Goal: Task Accomplishment & Management: Manage account settings

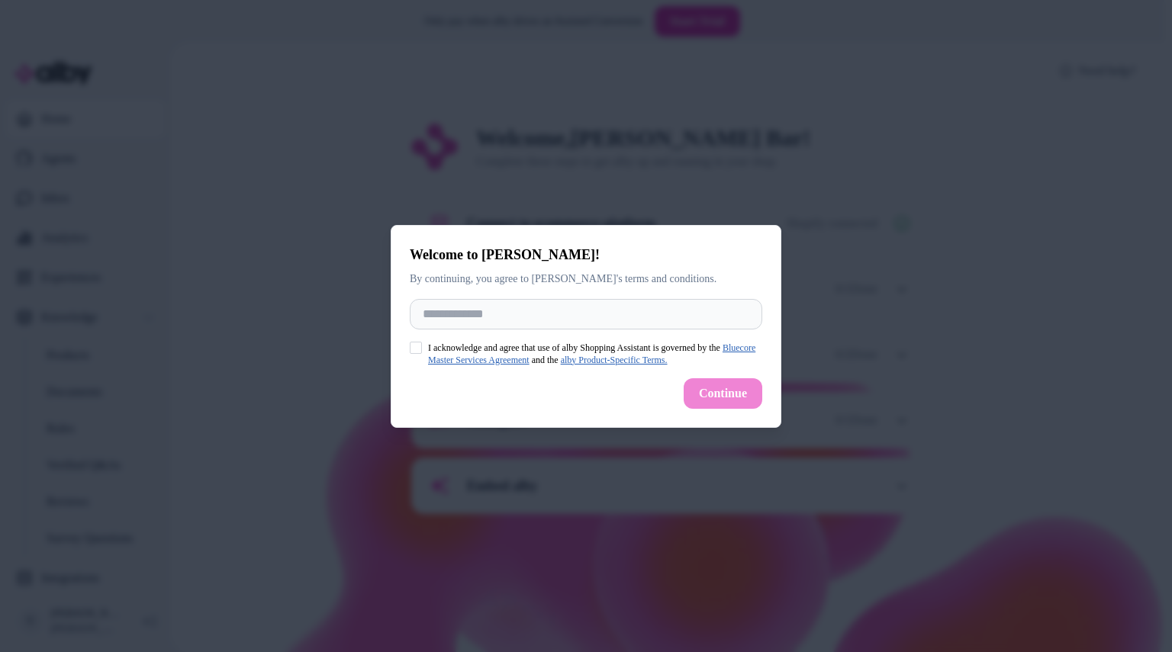
click at [218, 495] on div at bounding box center [586, 326] width 1172 height 652
click at [316, 464] on div at bounding box center [586, 326] width 1172 height 652
click at [472, 302] on input "Full Name" at bounding box center [586, 314] width 352 height 31
type input "**********"
click at [416, 348] on button "I acknowledge and agree that use of alby Shopping Assistant is governed by the …" at bounding box center [416, 348] width 12 height 12
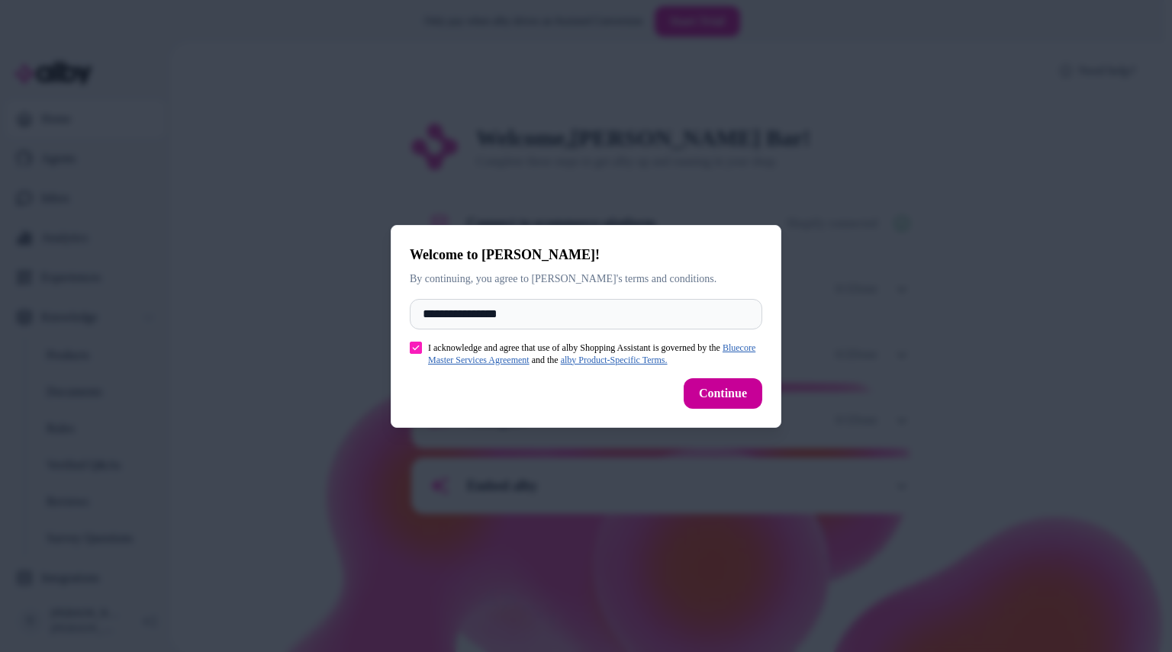
click at [731, 404] on button "Continue" at bounding box center [723, 393] width 79 height 31
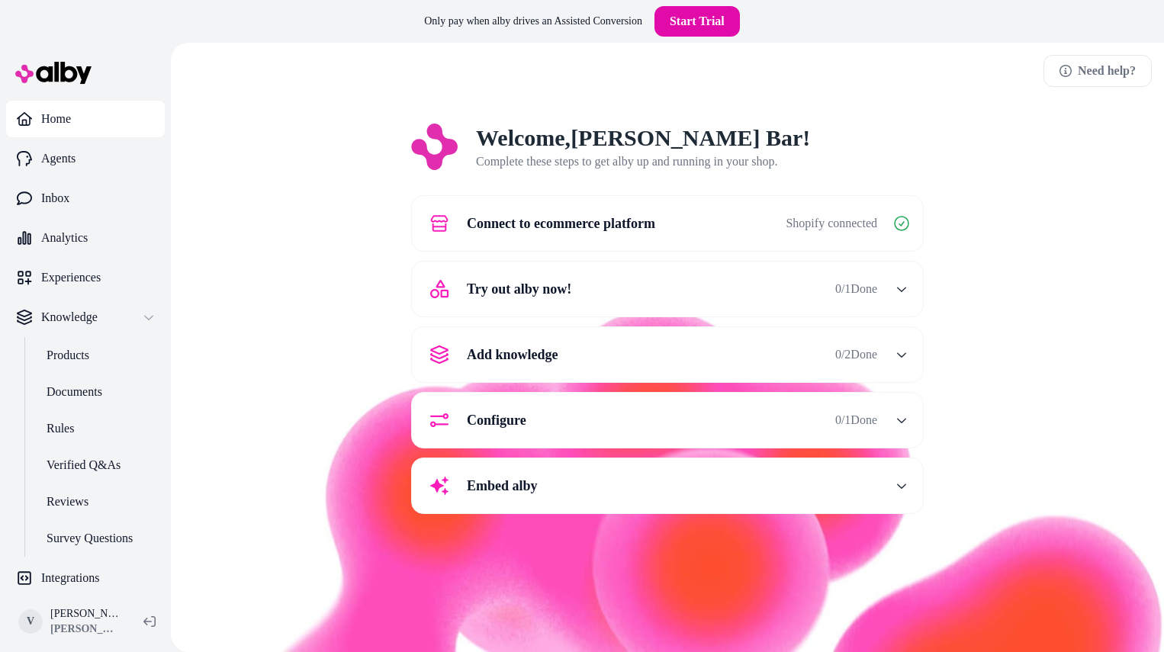
click at [856, 282] on span "0 / 1 Done" at bounding box center [856, 289] width 42 height 18
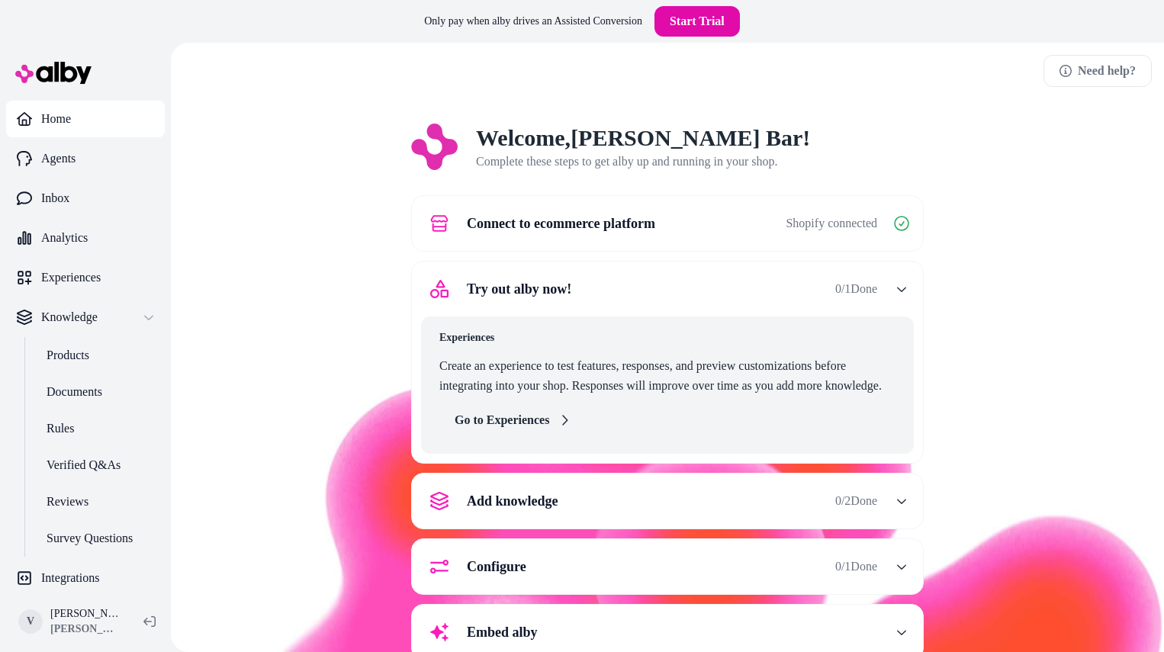
click at [542, 423] on link "Go to Experiences" at bounding box center [512, 420] width 146 height 31
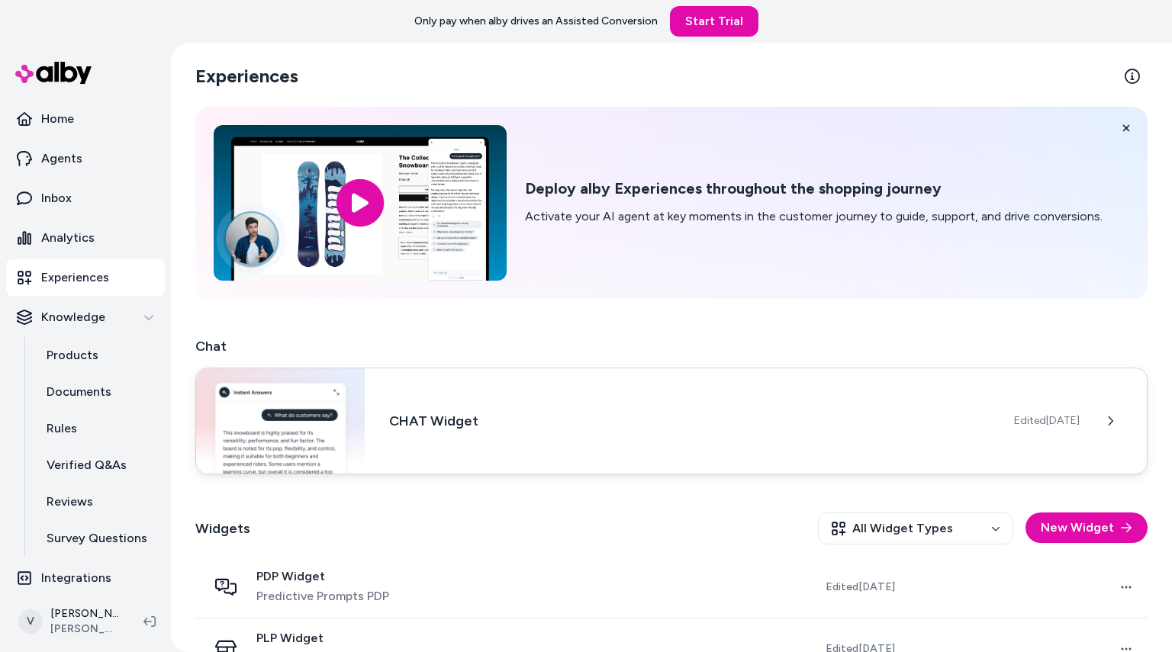
click at [899, 396] on div "CHAT Widget Edited Sep 16, 2025" at bounding box center [671, 421] width 952 height 107
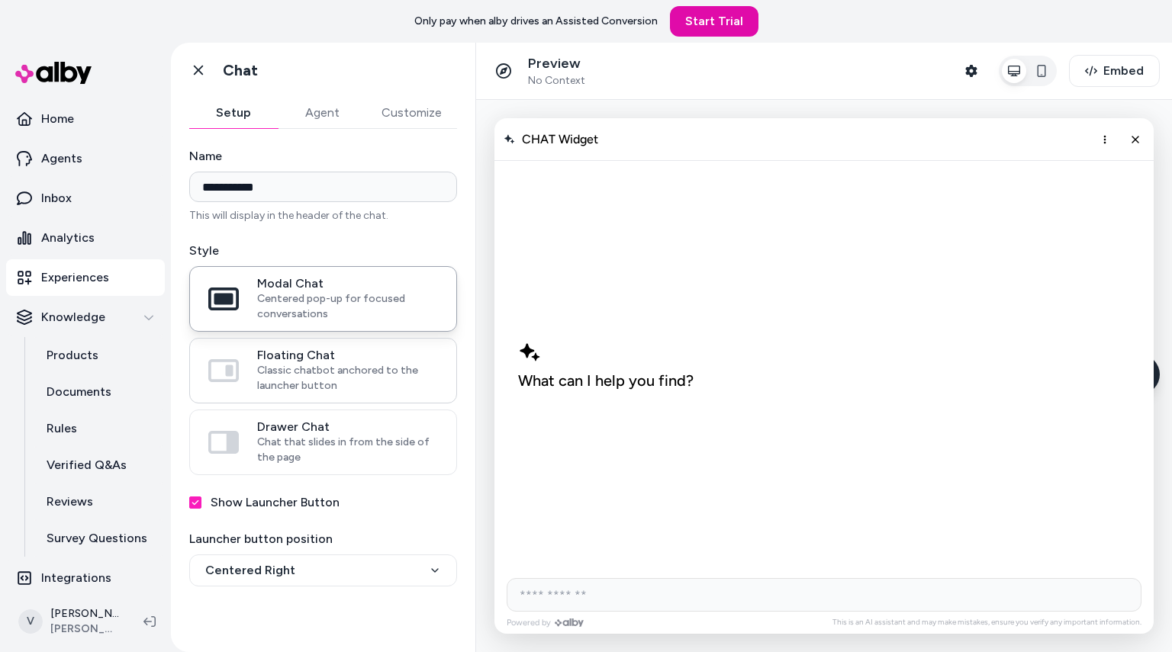
click at [325, 372] on span "Classic chatbot anchored to the launcher button" at bounding box center [347, 378] width 181 height 31
click at [0, 0] on button "Floating Chat Classic chatbot anchored to the launcher button" at bounding box center [0, 0] width 0 height 0
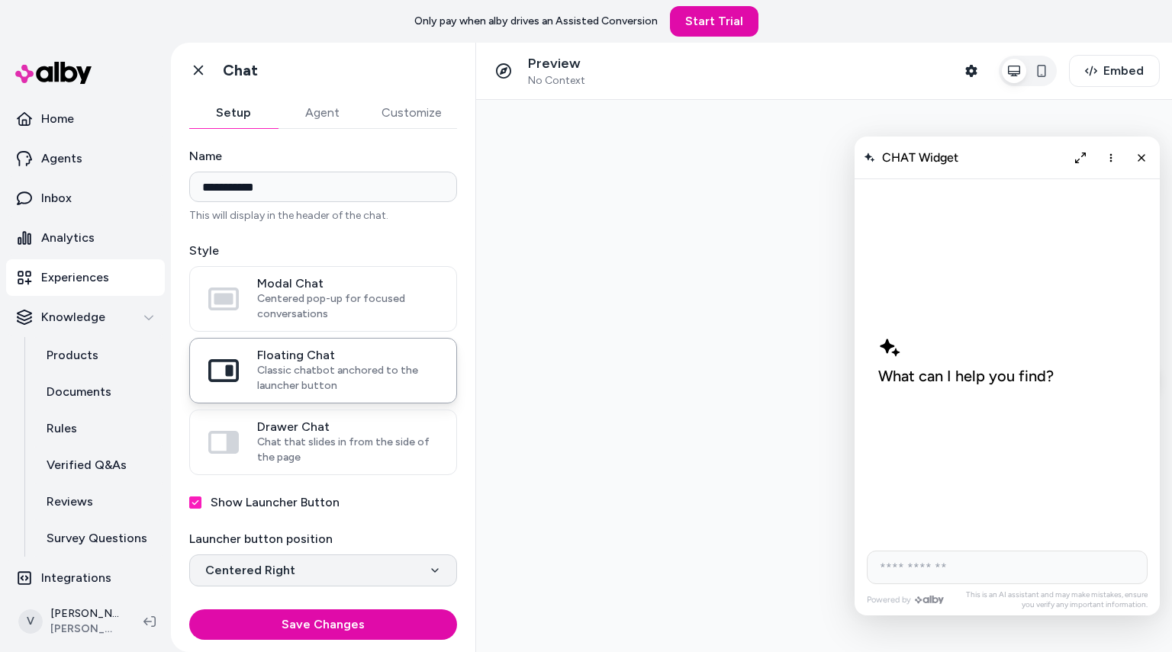
click at [321, 576] on html "**********" at bounding box center [586, 326] width 1172 height 652
click at [254, 425] on label "Drawer Chat Chat that slides in from the side of the page" at bounding box center [323, 442] width 266 height 64
click at [0, 0] on button "Drawer Chat Chat that slides in from the side of the page" at bounding box center [0, 0] width 0 height 0
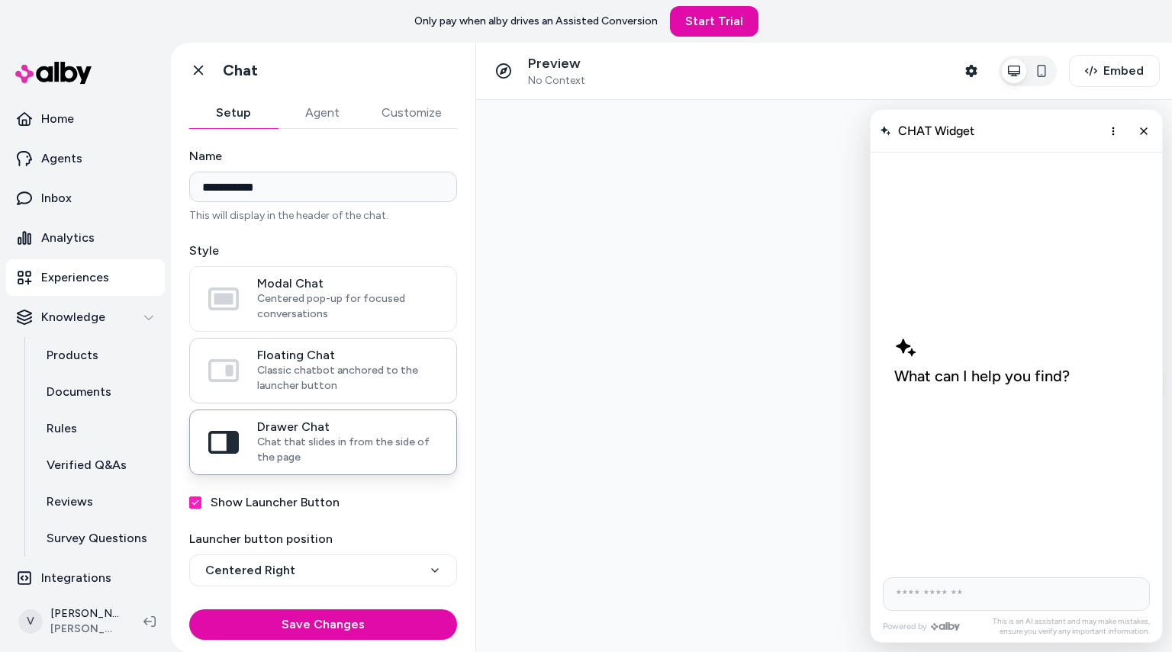
click at [266, 369] on span "Classic chatbot anchored to the launcher button" at bounding box center [347, 378] width 181 height 31
click at [0, 0] on button "Floating Chat Classic chatbot anchored to the launcher button" at bounding box center [0, 0] width 0 height 0
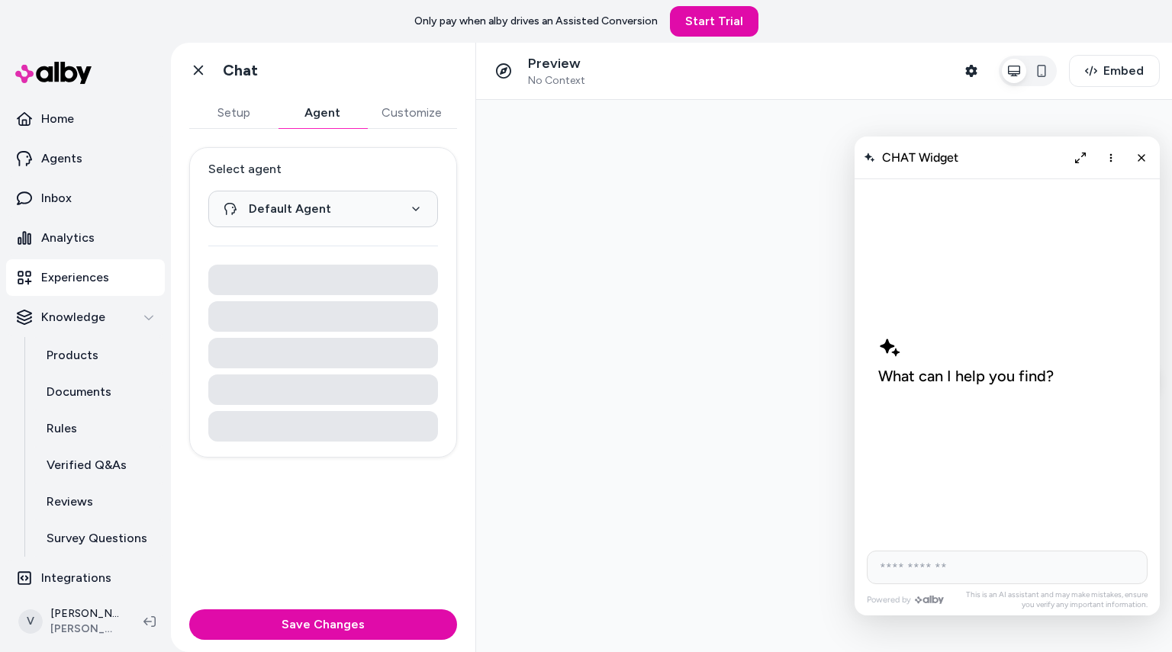
click at [305, 111] on button "Agent" at bounding box center [322, 113] width 89 height 31
click at [372, 195] on html "**********" at bounding box center [586, 326] width 1172 height 652
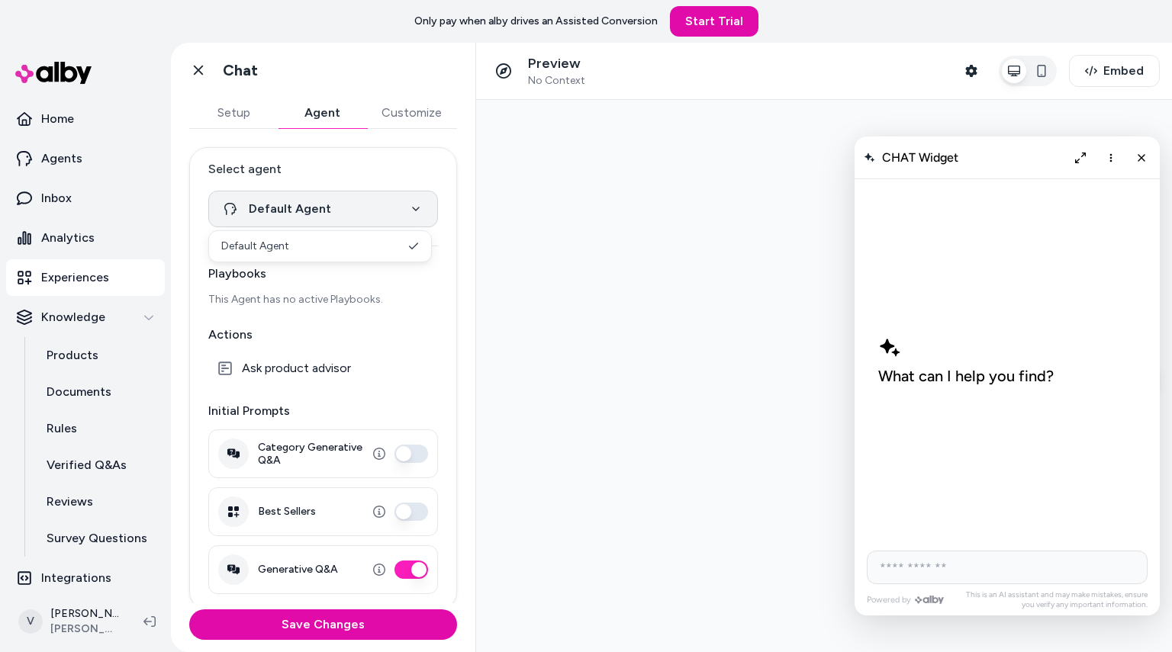
click at [372, 195] on html "**********" at bounding box center [586, 326] width 1172 height 652
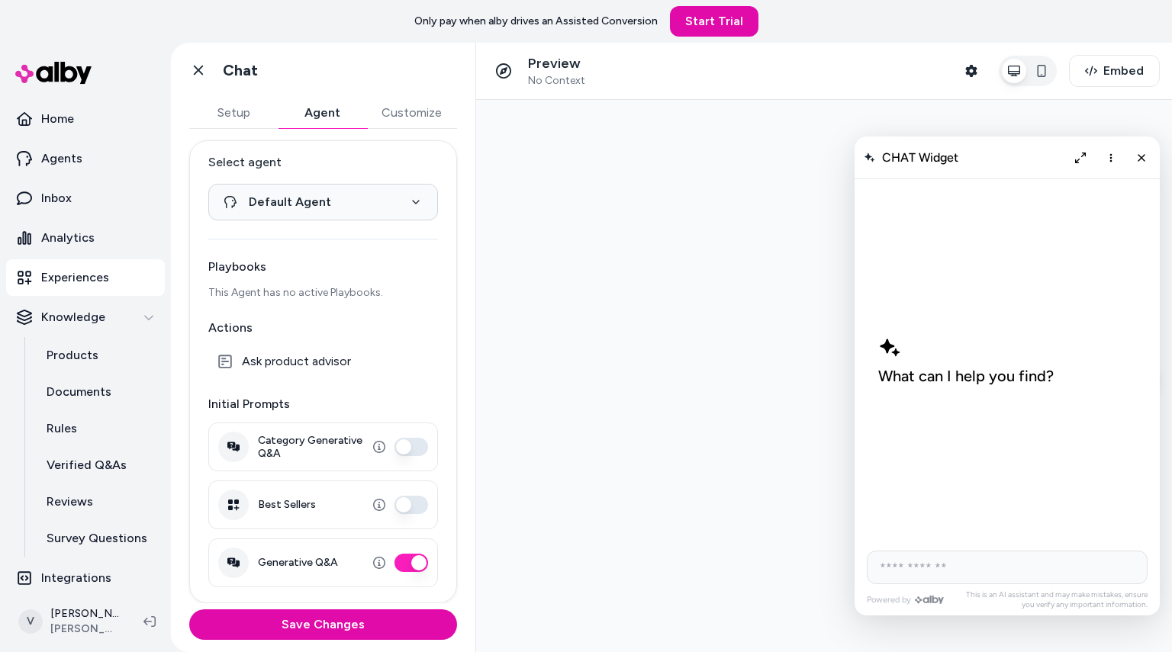
click at [395, 449] on button "Category Generative Q&A" at bounding box center [411, 447] width 34 height 18
click at [400, 505] on button "Best Sellers" at bounding box center [411, 505] width 34 height 18
click at [413, 121] on button "Customize" at bounding box center [411, 113] width 91 height 31
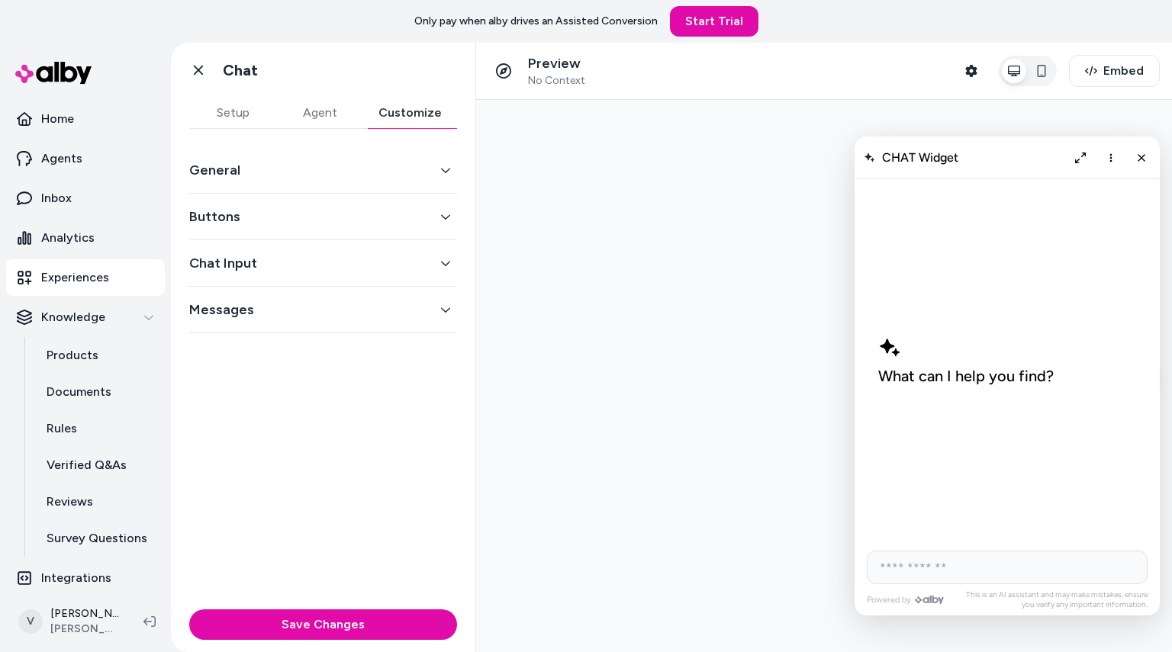
click at [398, 161] on button "General" at bounding box center [323, 169] width 268 height 21
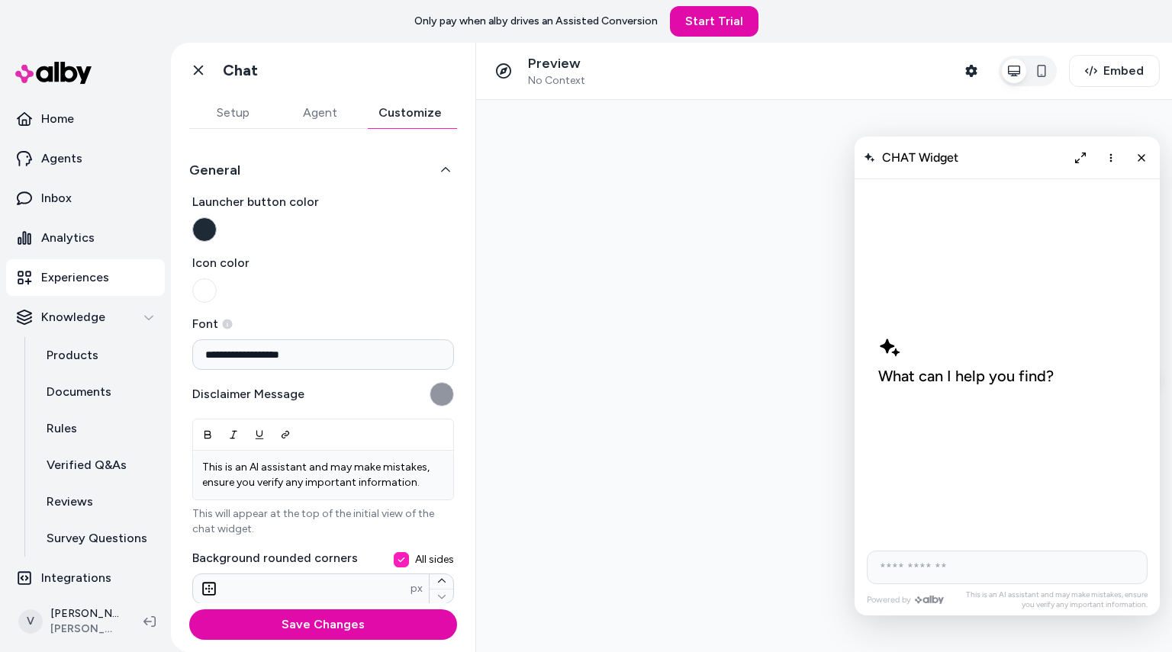
click at [200, 227] on button "Launcher button color" at bounding box center [204, 229] width 24 height 24
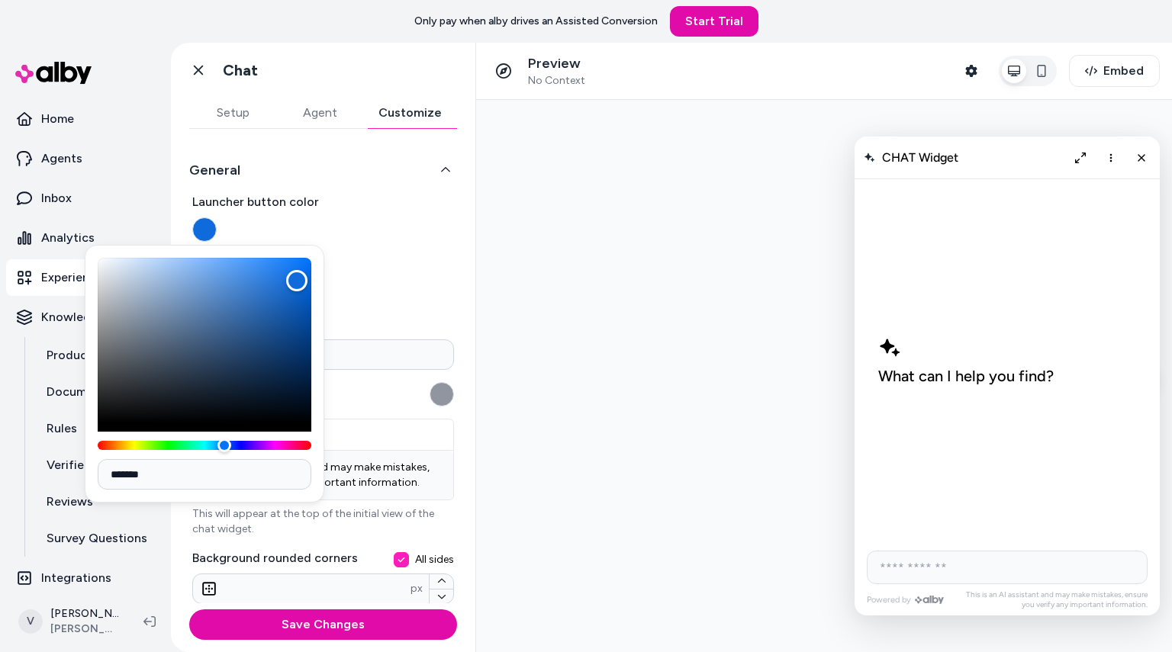
click at [297, 281] on div "Color" at bounding box center [205, 340] width 214 height 165
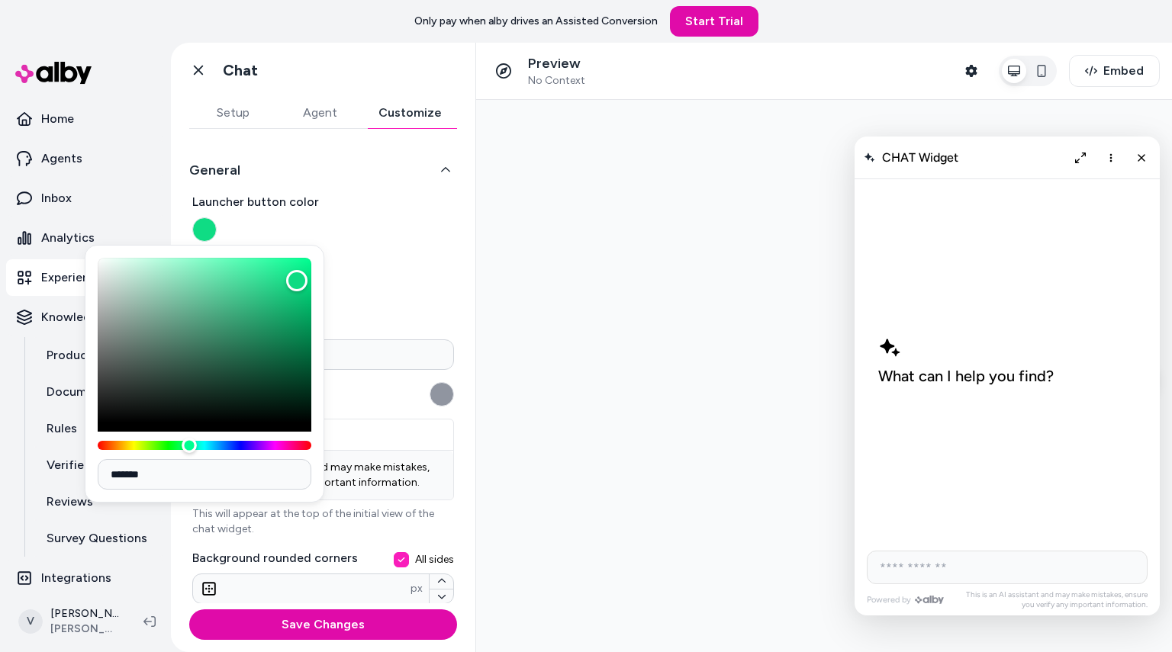
click at [189, 444] on div "Hue" at bounding box center [205, 445] width 214 height 9
click at [265, 446] on div "Hue" at bounding box center [205, 445] width 214 height 9
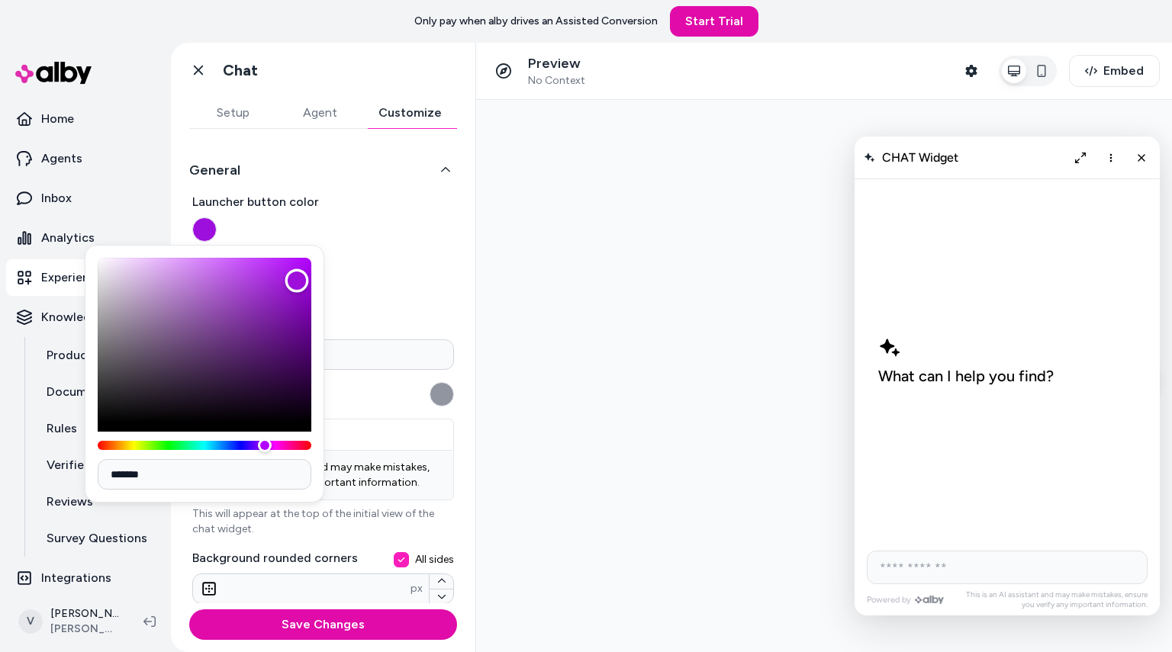
type input "*******"
click at [170, 260] on div "Color" at bounding box center [205, 340] width 214 height 165
click at [369, 223] on label "Launcher button color" at bounding box center [323, 217] width 262 height 49
click at [217, 223] on button "Launcher button color" at bounding box center [204, 229] width 24 height 24
click at [408, 242] on div "**********" at bounding box center [323, 456] width 262 height 527
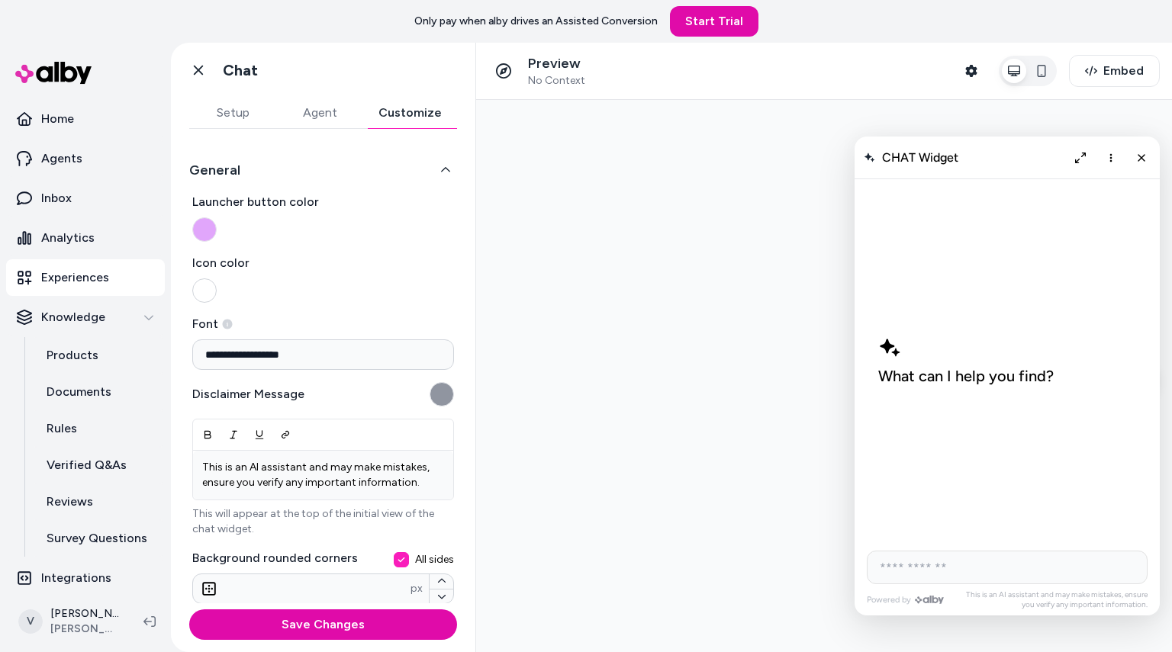
click at [211, 290] on button "Icon color" at bounding box center [204, 290] width 24 height 24
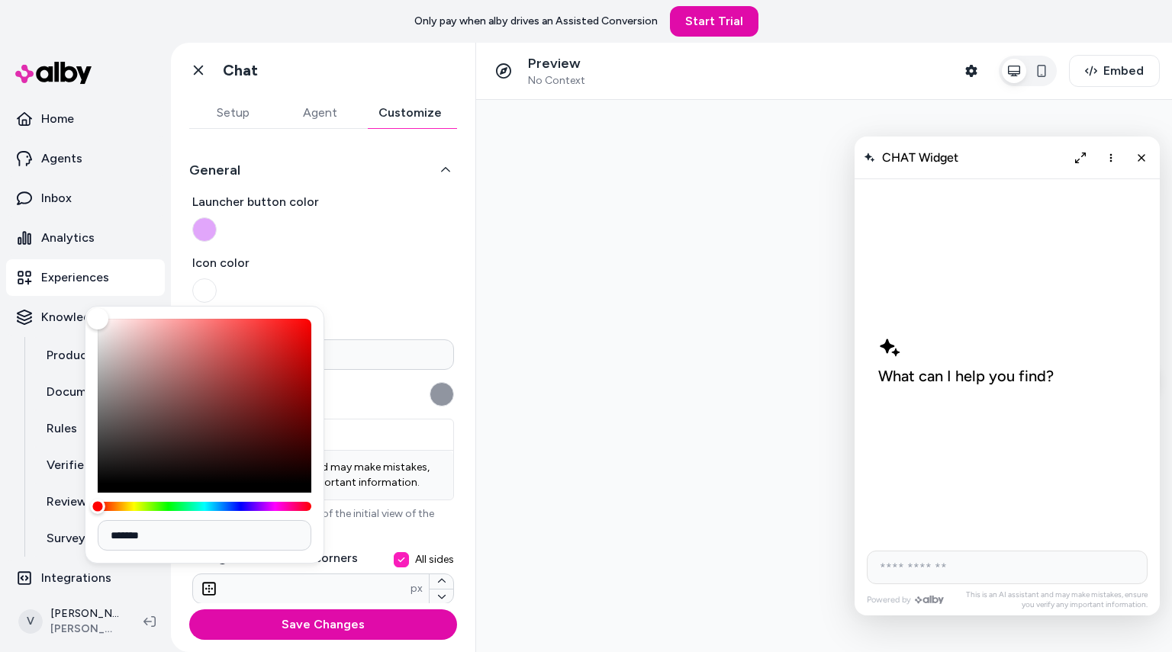
click at [179, 509] on div "Hue" at bounding box center [205, 506] width 214 height 9
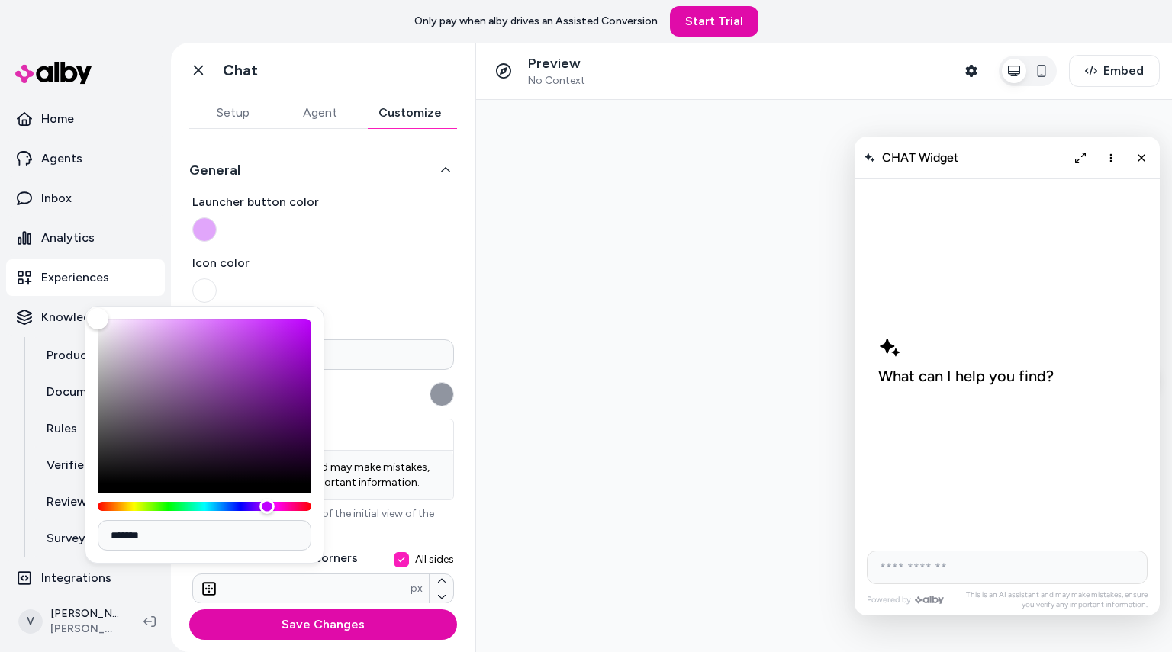
click at [267, 506] on div "Hue" at bounding box center [205, 506] width 214 height 9
type input "*******"
click at [291, 378] on div "Color" at bounding box center [205, 401] width 214 height 165
click at [349, 349] on input "**********" at bounding box center [323, 355] width 262 height 31
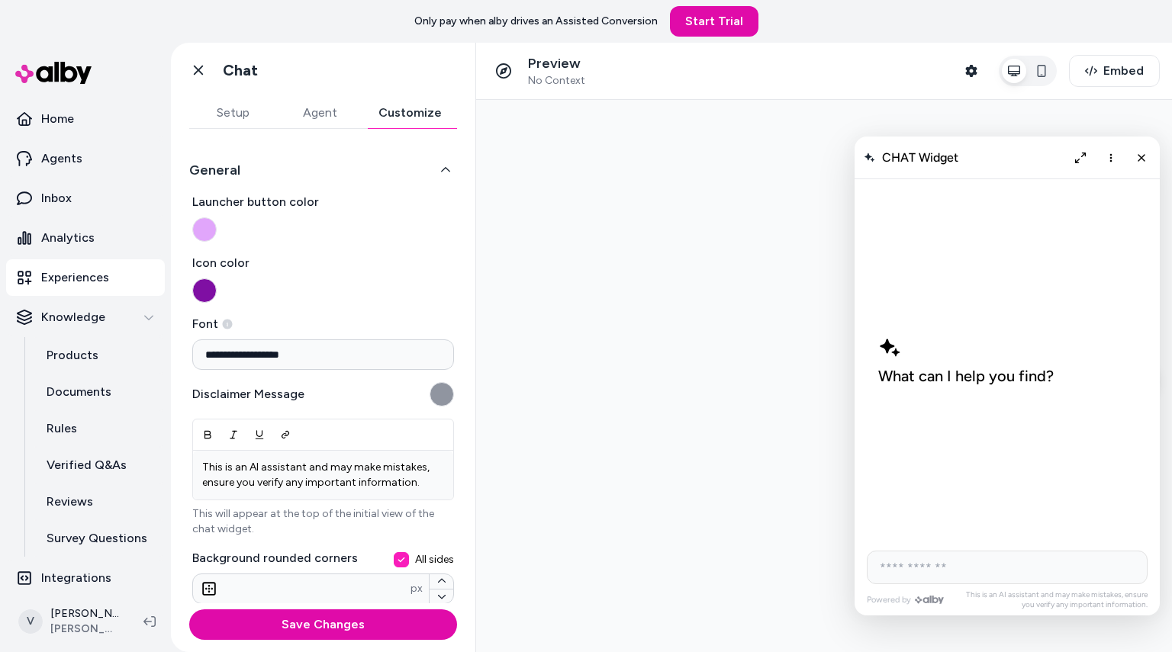
click at [394, 302] on label "Icon color" at bounding box center [323, 278] width 262 height 49
click at [217, 302] on button "Icon color" at bounding box center [204, 290] width 24 height 24
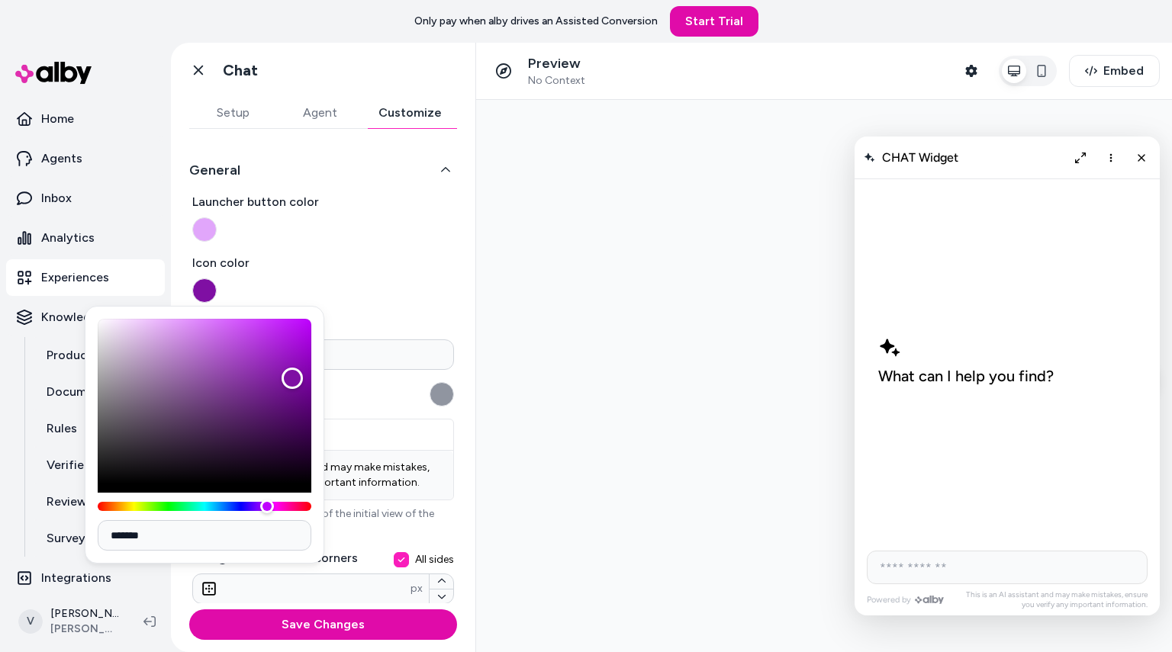
click at [443, 274] on label "Icon color" at bounding box center [323, 278] width 262 height 49
click at [217, 278] on button "Icon color" at bounding box center [204, 290] width 24 height 24
click at [465, 459] on div "**********" at bounding box center [323, 366] width 304 height 475
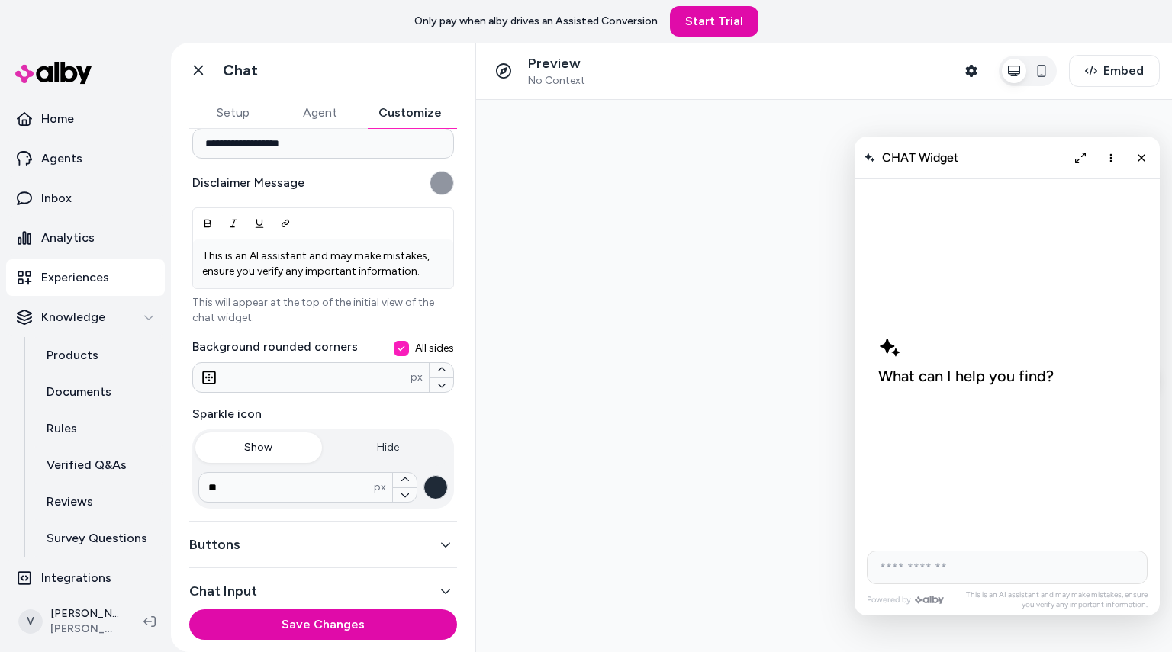
scroll to position [236, 0]
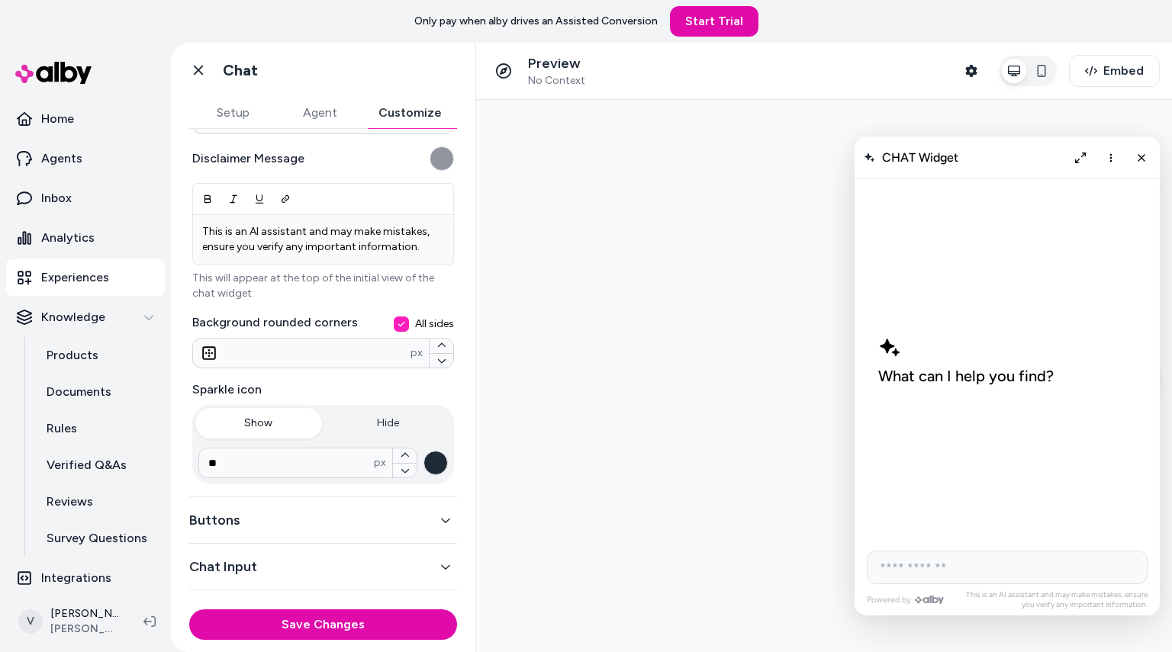
click at [395, 516] on button "Buttons" at bounding box center [323, 520] width 268 height 21
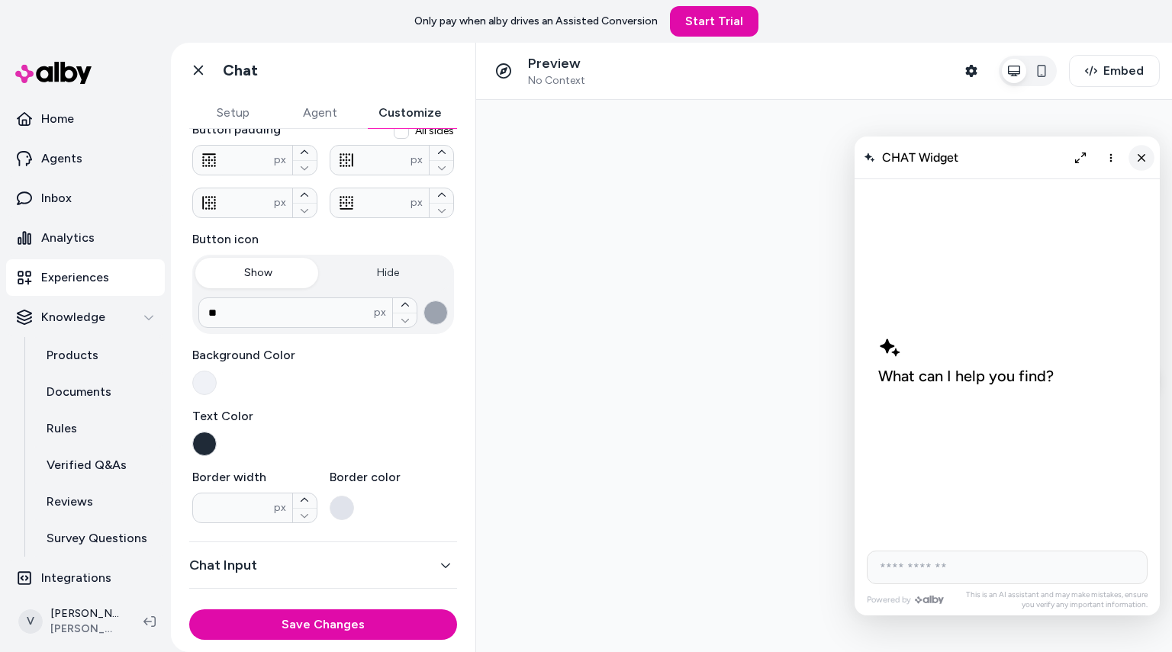
click at [1141, 163] on icon "Close chat" at bounding box center [1141, 157] width 13 height 13
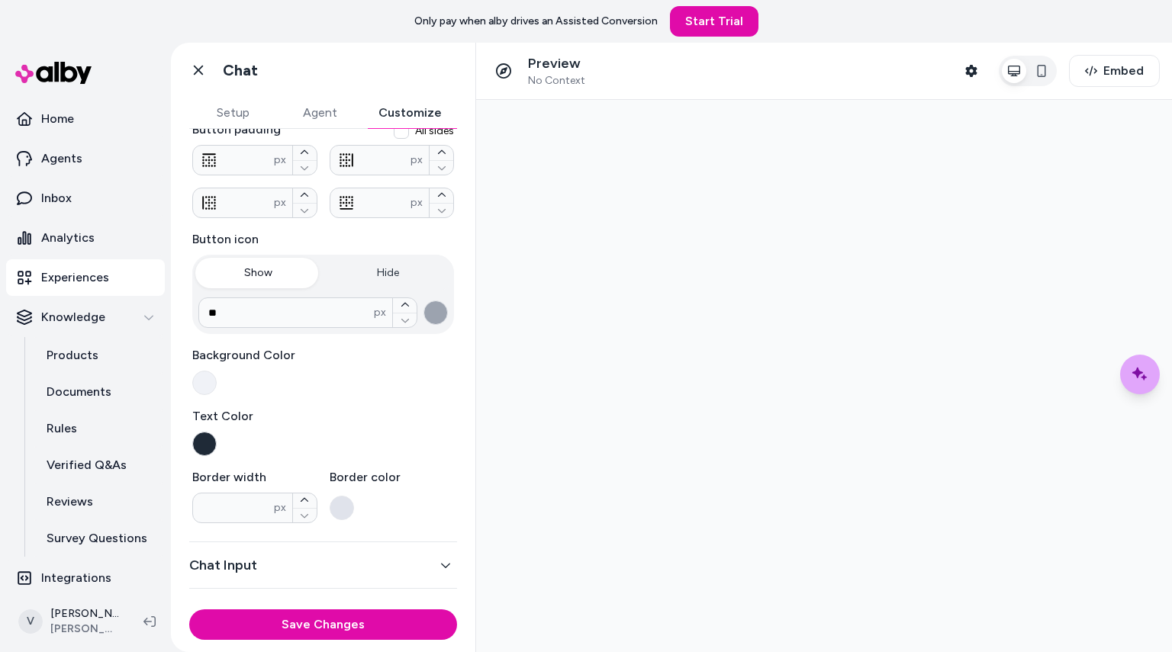
click at [332, 111] on button "Agent" at bounding box center [319, 113] width 87 height 31
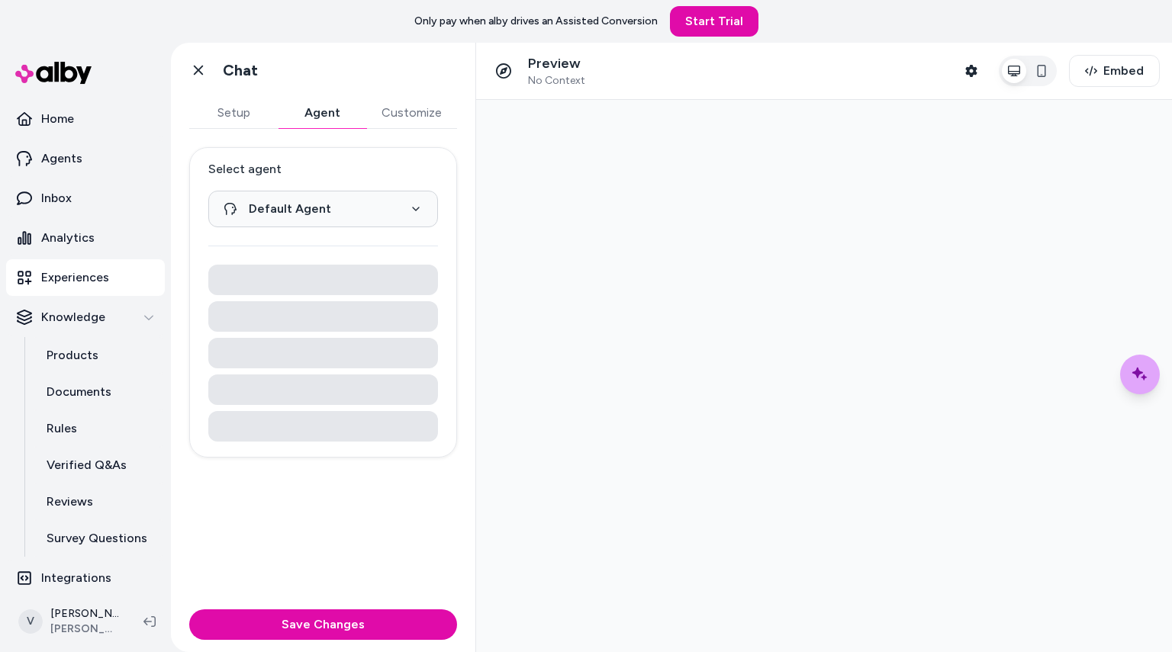
click at [423, 109] on button "Customize" at bounding box center [411, 113] width 91 height 31
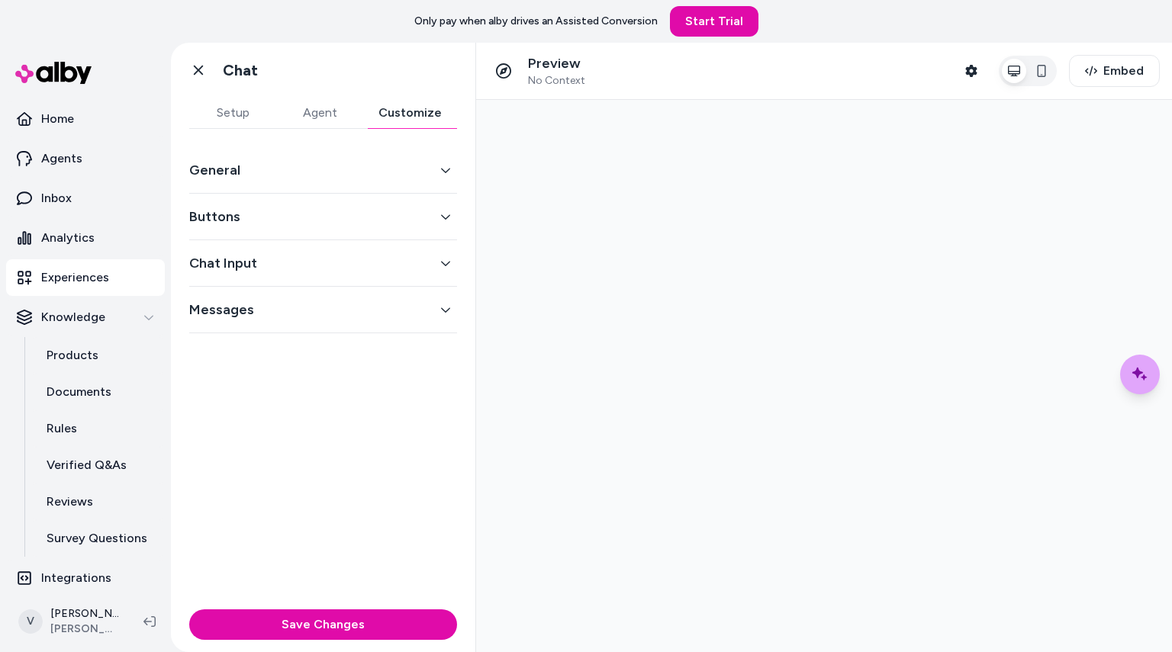
click at [416, 175] on button "General" at bounding box center [323, 169] width 268 height 21
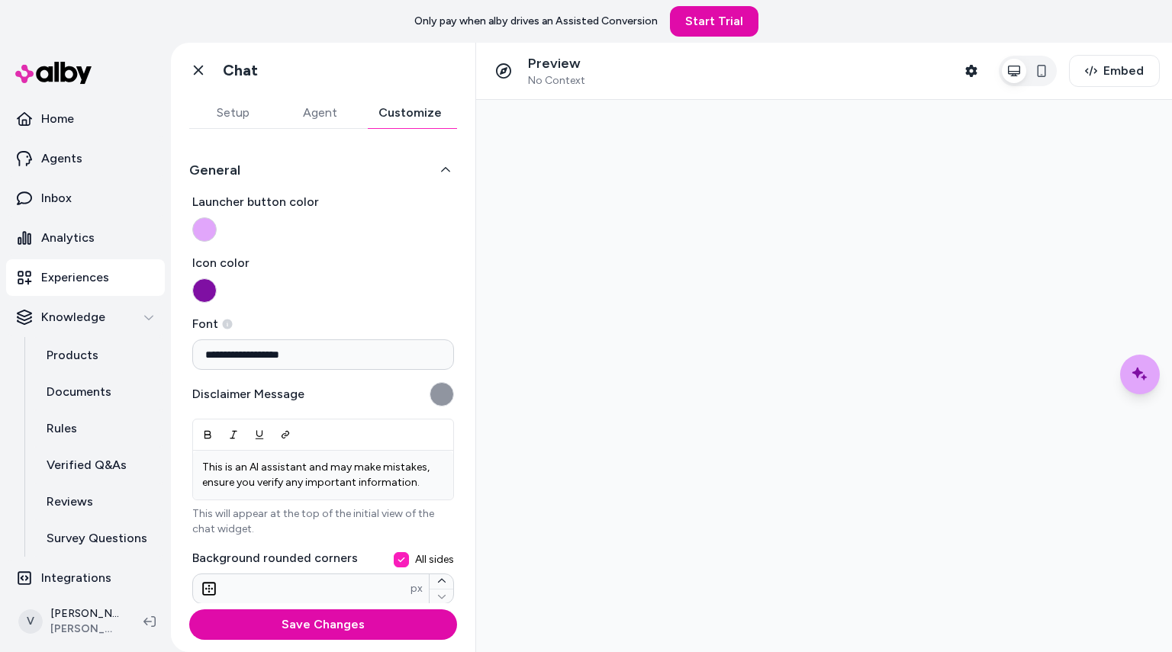
click at [204, 227] on button "Launcher button color" at bounding box center [204, 229] width 24 height 24
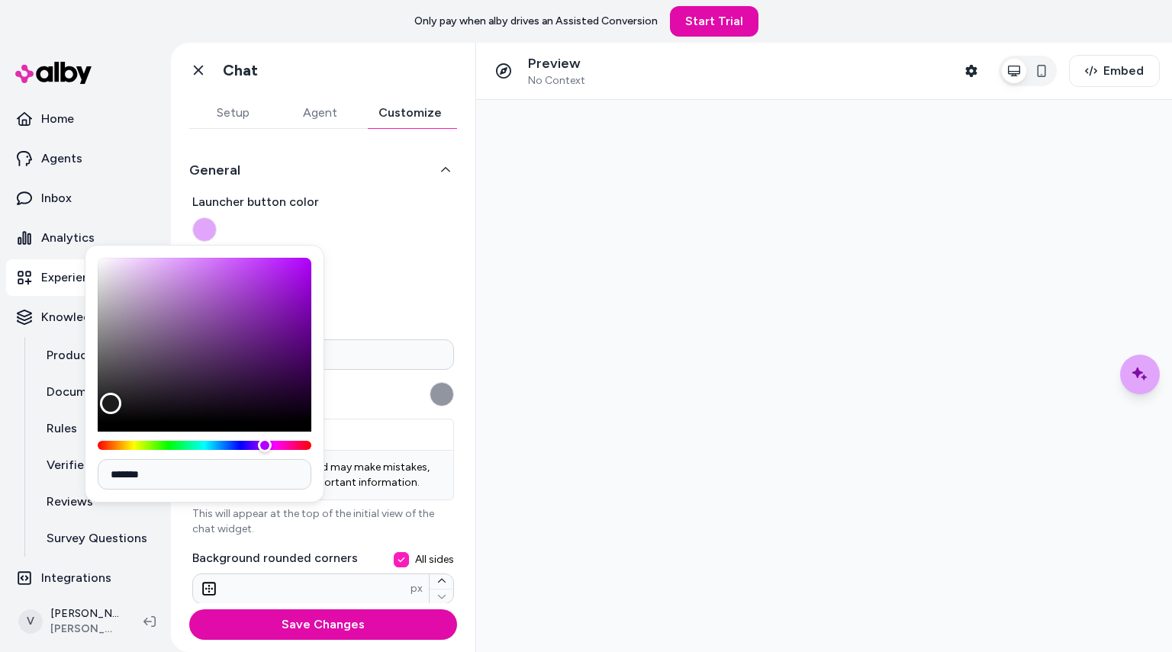
type input "*******"
click at [111, 404] on div "Color" at bounding box center [205, 340] width 214 height 165
click at [372, 211] on span "Launcher button color" at bounding box center [323, 202] width 262 height 18
click at [217, 217] on button "Launcher button color" at bounding box center [204, 229] width 24 height 24
click at [383, 256] on span "Icon color" at bounding box center [323, 263] width 262 height 18
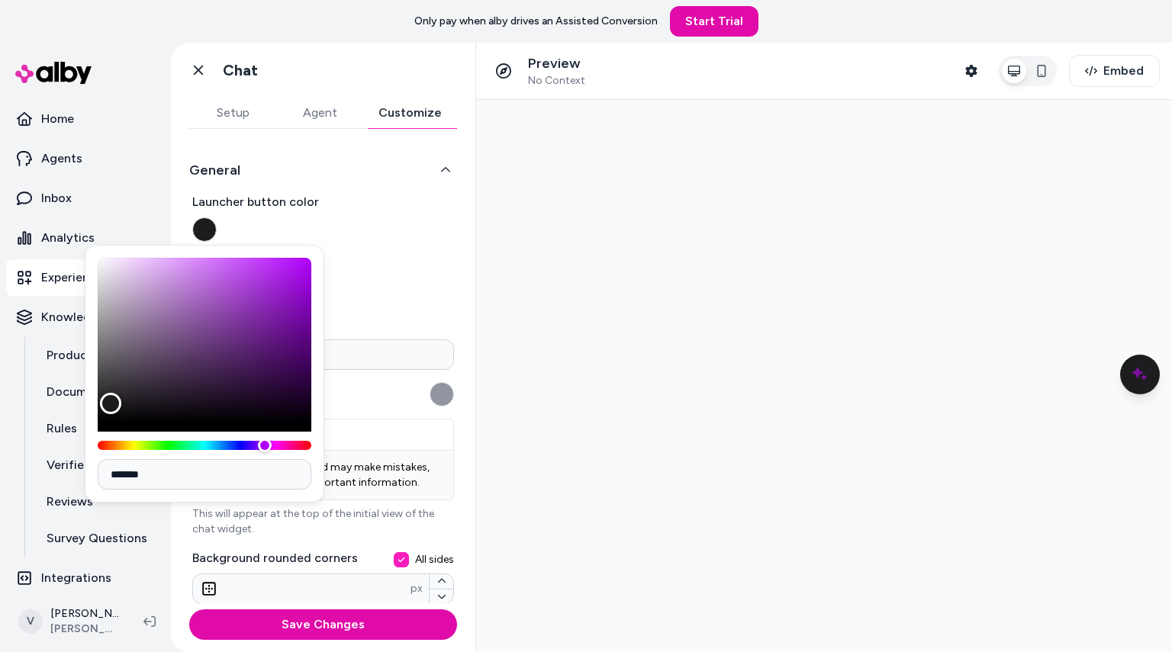
click at [217, 278] on button "Icon color" at bounding box center [204, 290] width 24 height 24
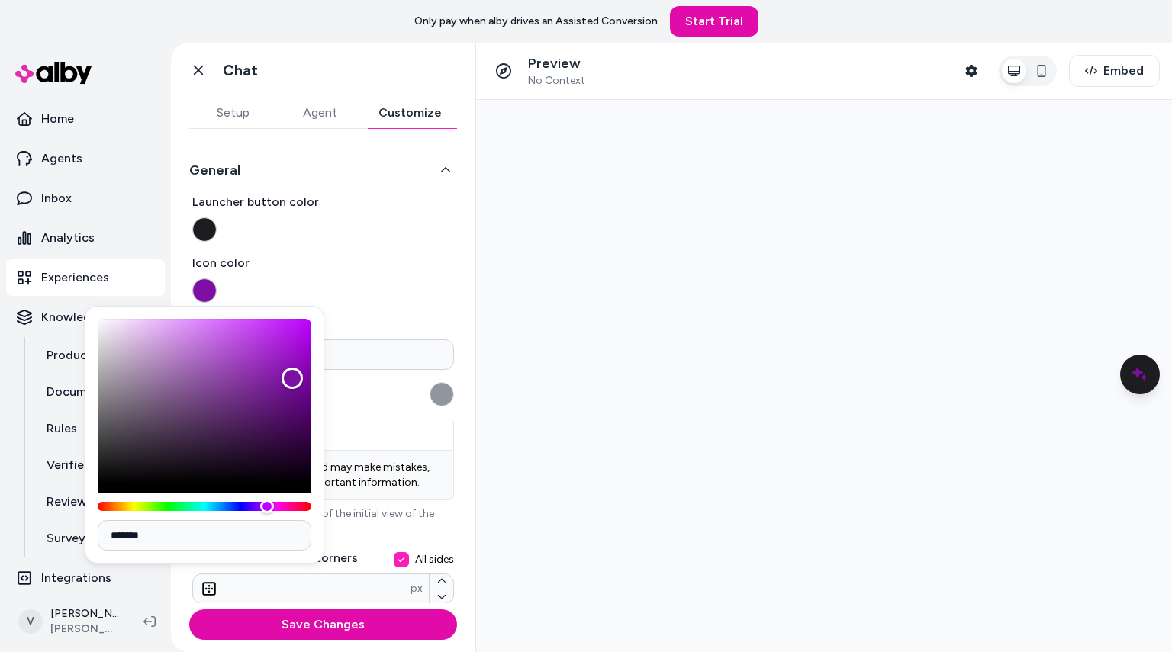
click at [212, 285] on button "Icon color" at bounding box center [204, 290] width 24 height 24
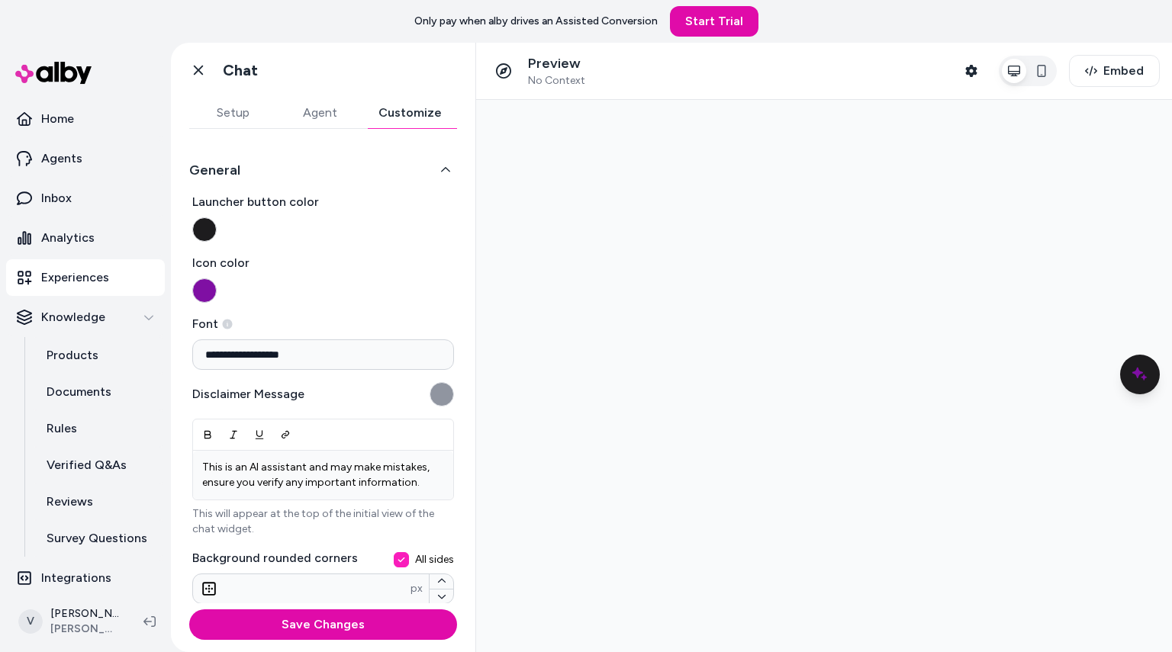
click at [206, 287] on button "Icon color" at bounding box center [204, 290] width 24 height 24
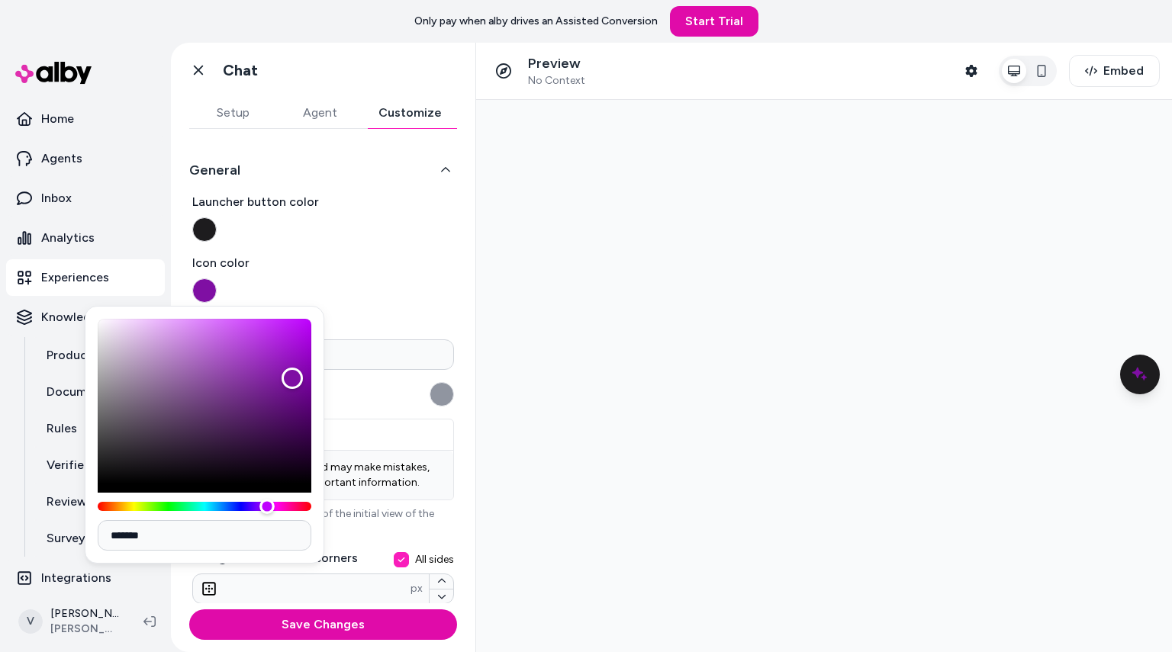
click at [158, 507] on div "Hue" at bounding box center [205, 506] width 214 height 9
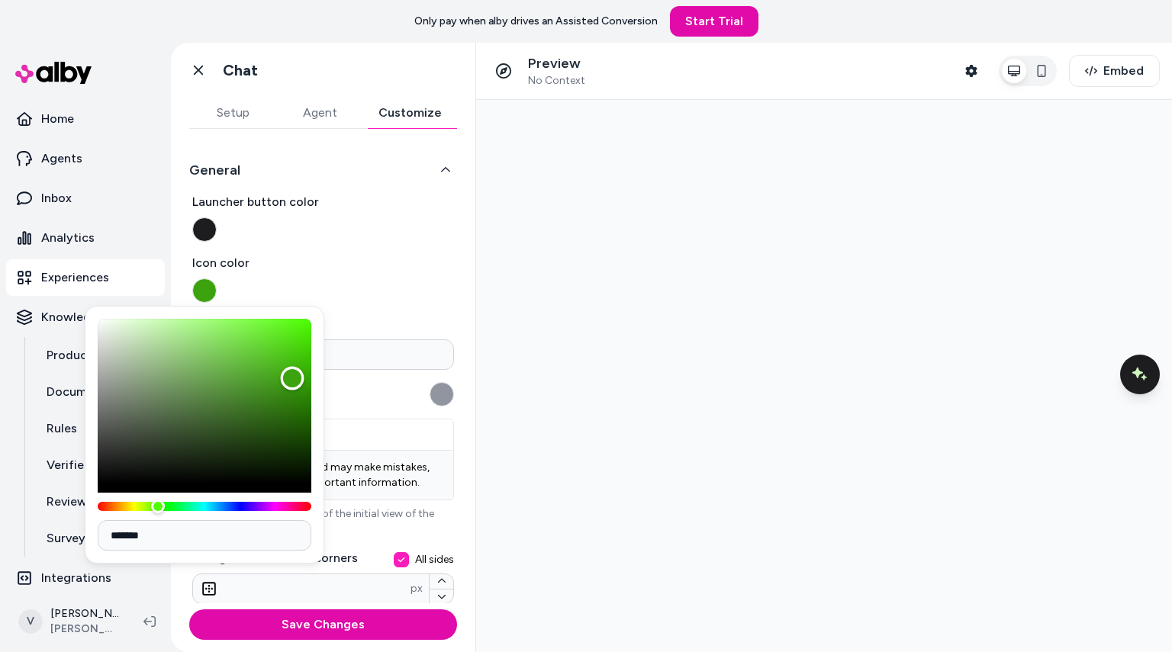
click at [147, 325] on div "Color" at bounding box center [205, 401] width 214 height 165
type input "*******"
click at [127, 328] on div "Color" at bounding box center [205, 401] width 214 height 165
click at [341, 301] on label "Icon color" at bounding box center [323, 278] width 262 height 49
click at [217, 301] on button "Icon color" at bounding box center [204, 290] width 24 height 24
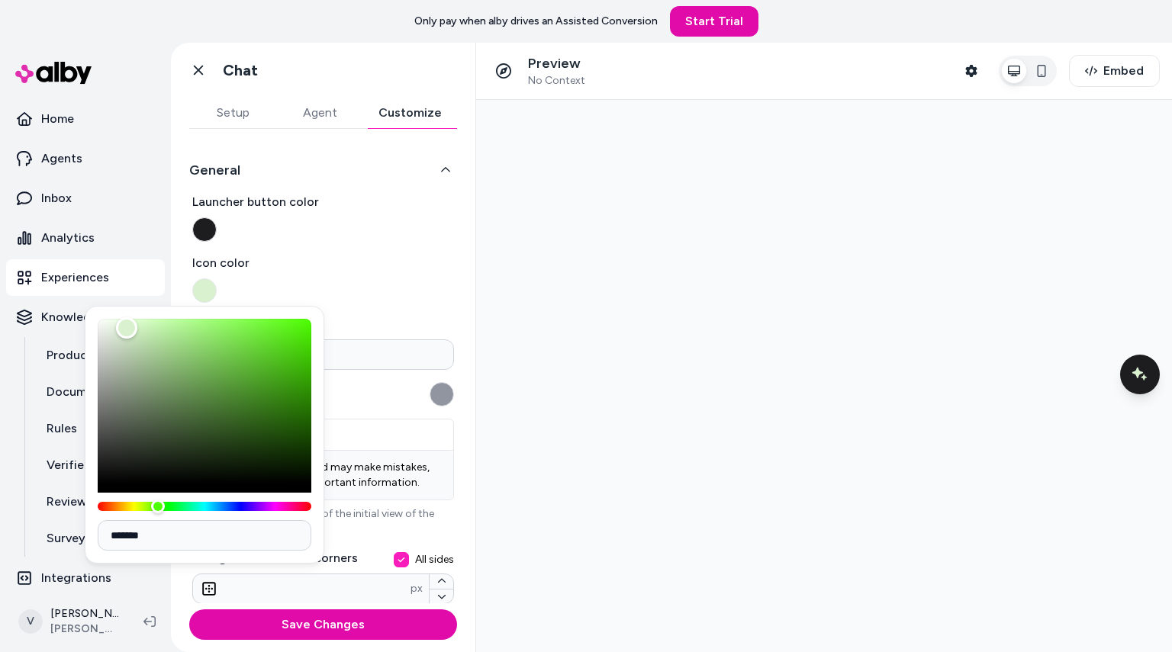
click at [383, 283] on label "Icon color" at bounding box center [323, 278] width 262 height 49
click at [217, 283] on button "Icon color" at bounding box center [204, 290] width 24 height 24
click at [438, 547] on div "**********" at bounding box center [323, 456] width 262 height 527
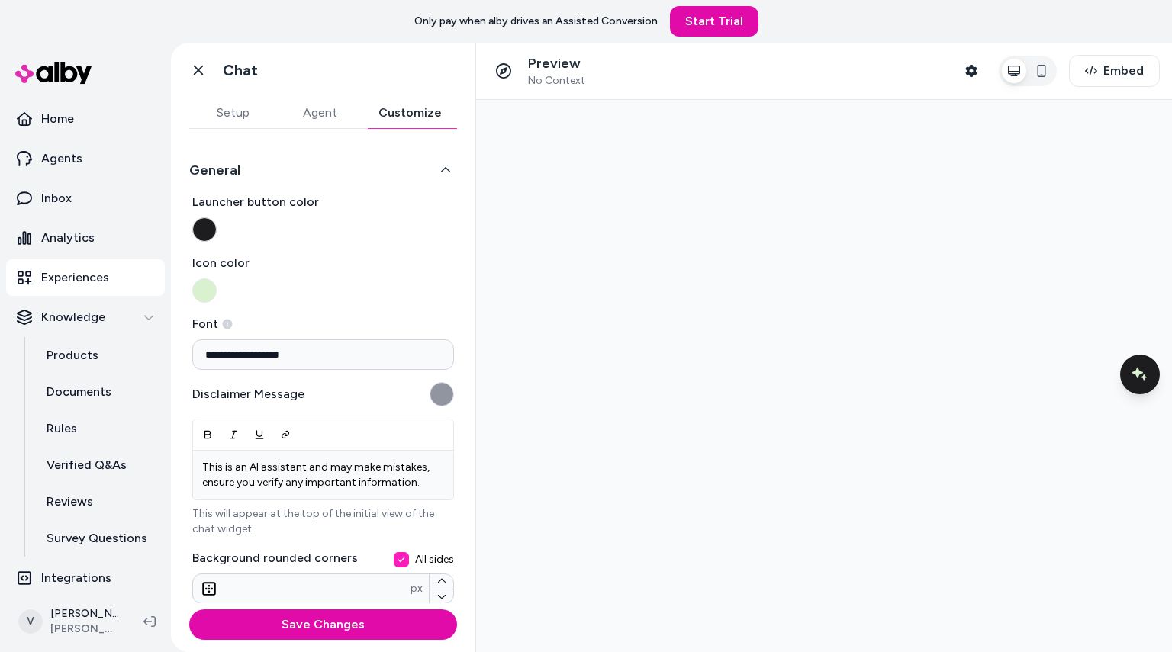
scroll to position [8, 0]
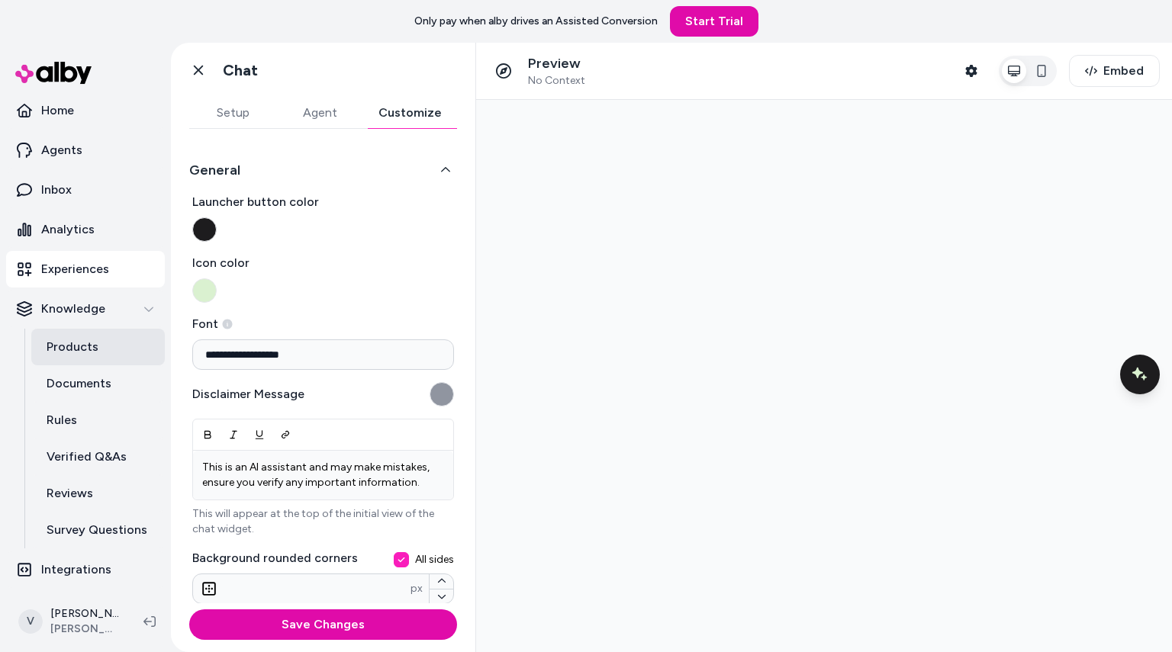
click at [95, 349] on p "Products" at bounding box center [73, 347] width 52 height 18
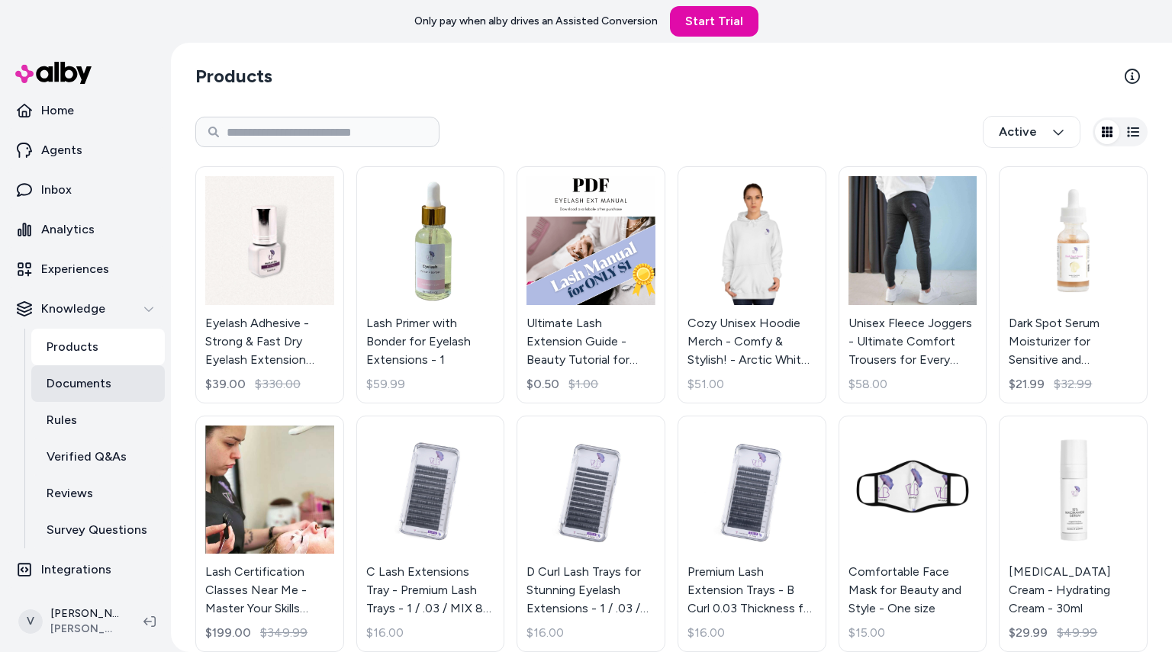
click at [98, 378] on p "Documents" at bounding box center [79, 384] width 65 height 18
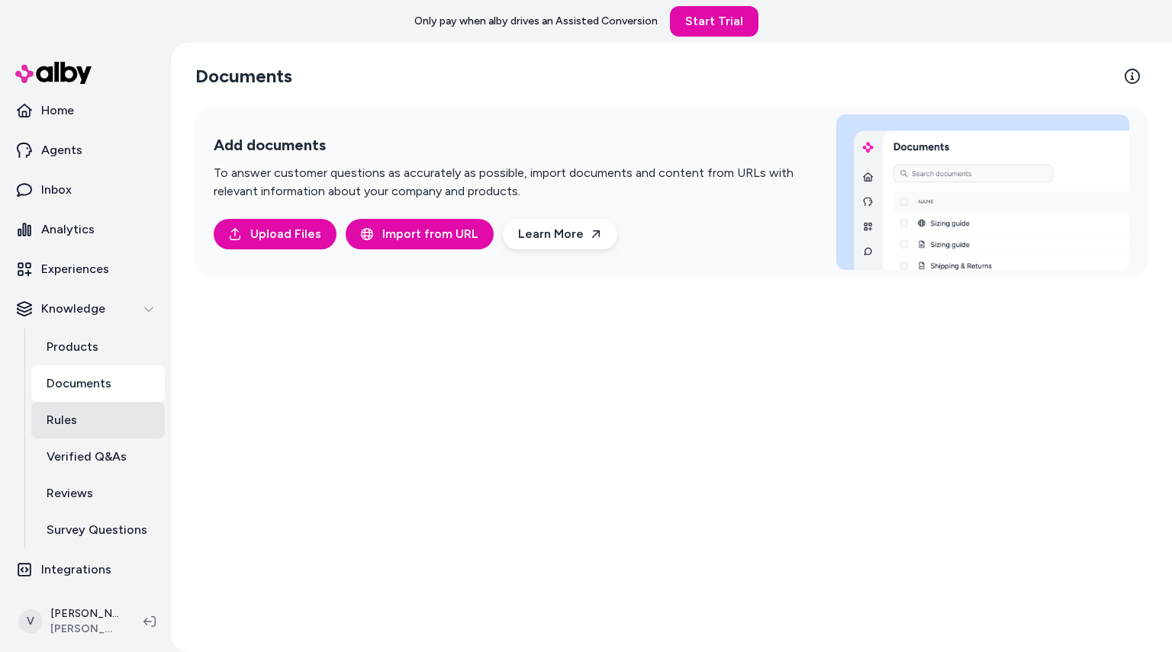
click at [115, 423] on link "Rules" at bounding box center [98, 420] width 134 height 37
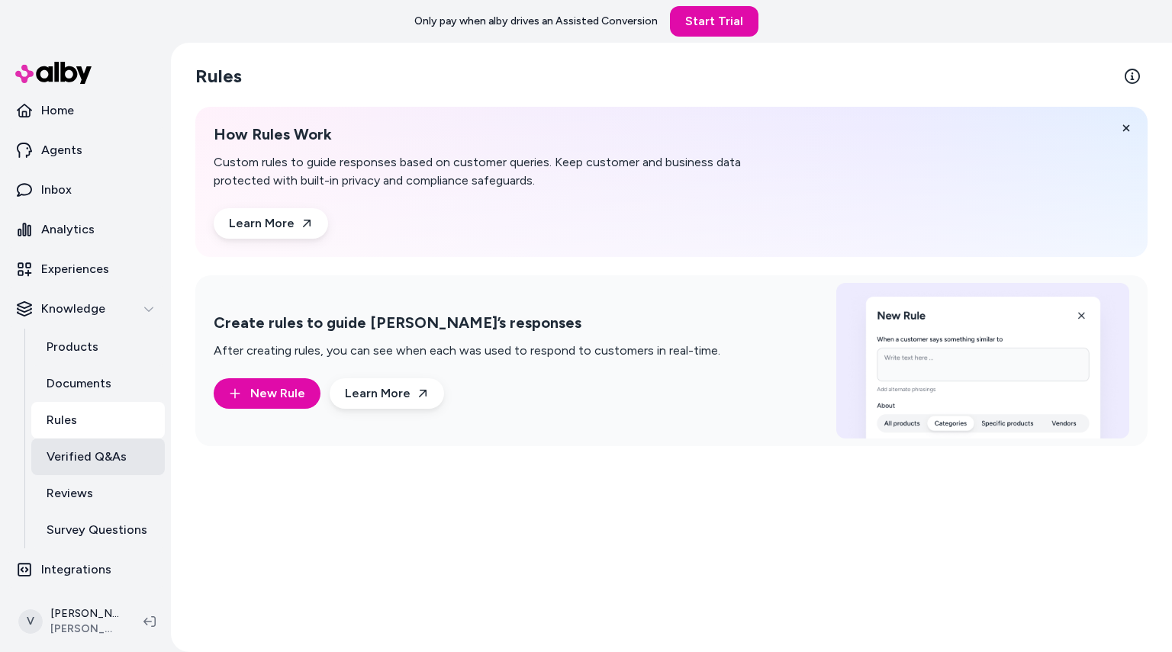
click at [121, 455] on p "Verified Q&As" at bounding box center [87, 457] width 80 height 18
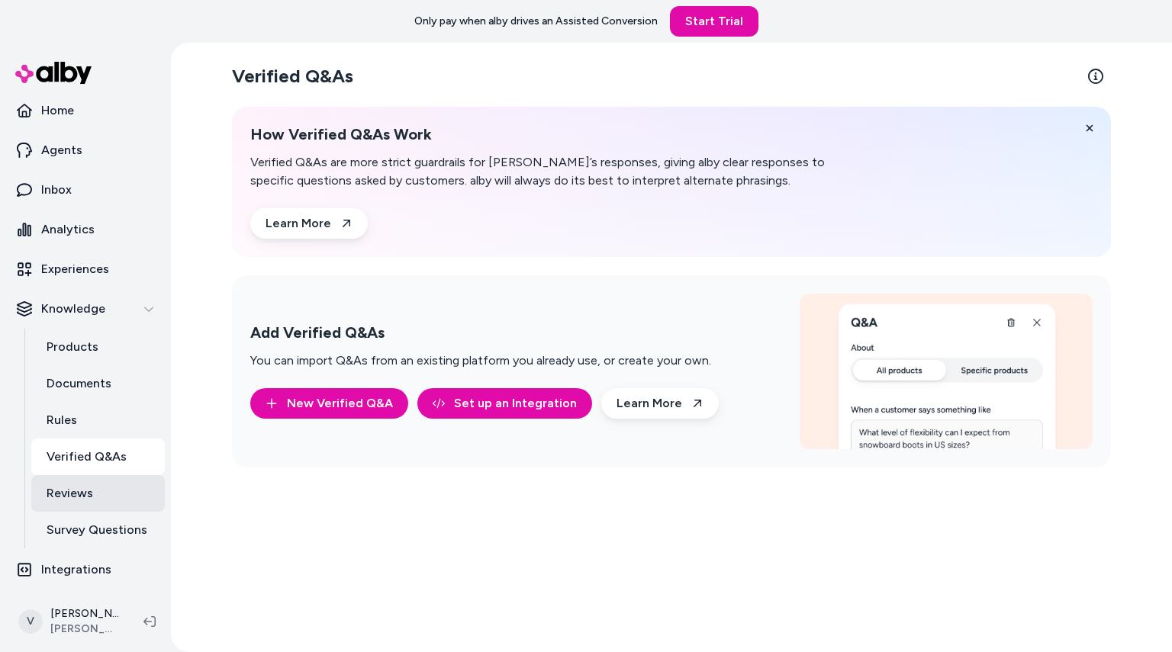
click at [112, 497] on link "Reviews" at bounding box center [98, 493] width 134 height 37
